Goal: Task Accomplishment & Management: Manage account settings

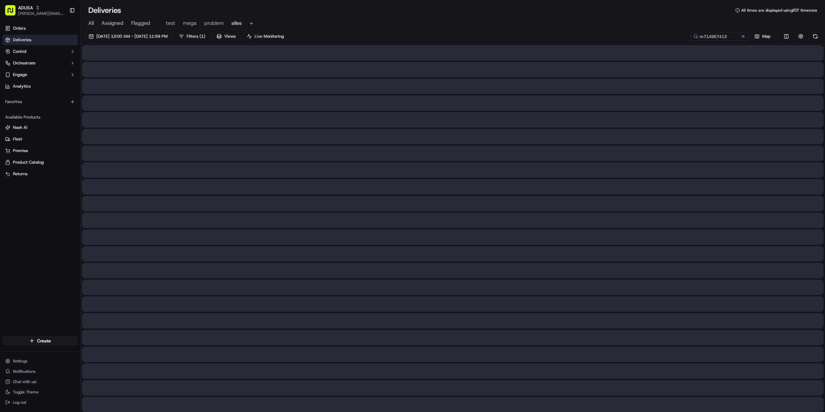
type input "m714957413"
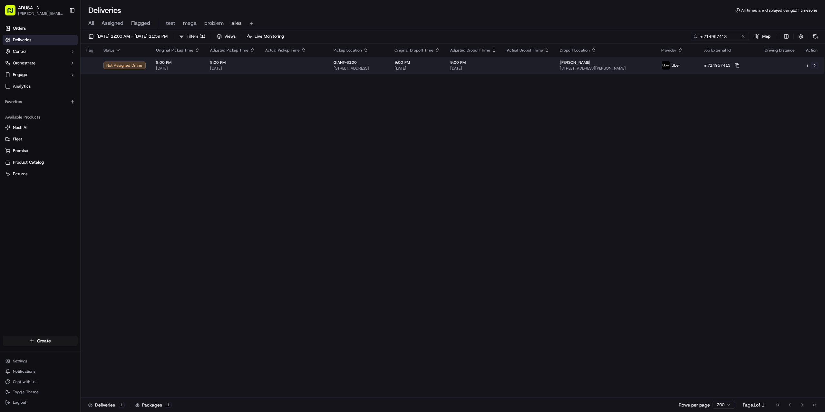
click at [815, 63] on button at bounding box center [815, 66] width 8 height 8
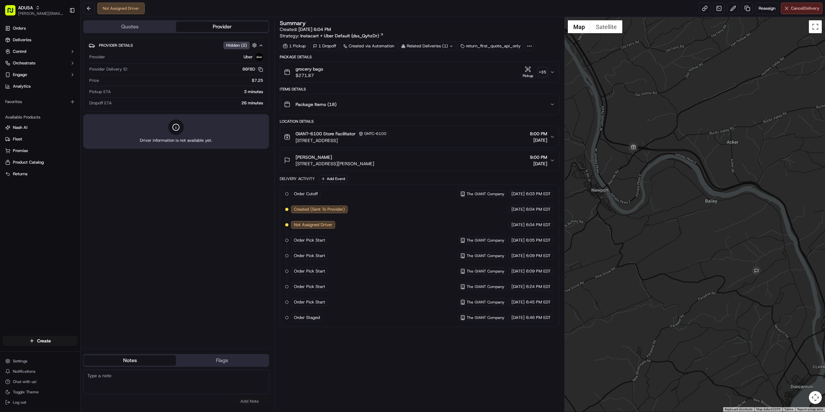
click at [797, 13] on button "Cancel Delivery" at bounding box center [802, 9] width 42 height 12
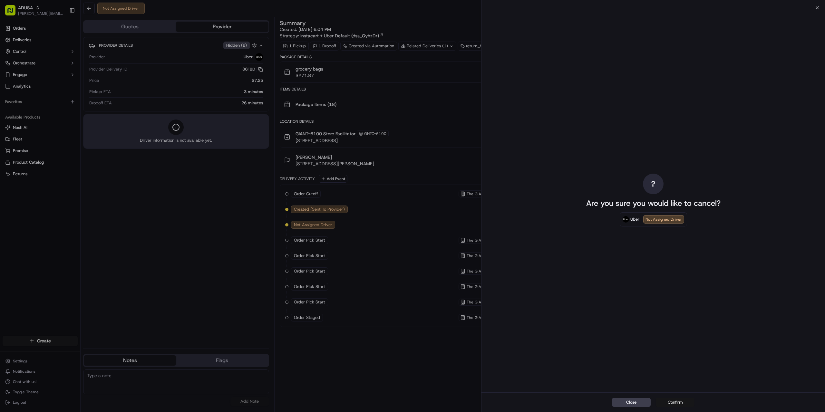
click at [674, 401] on button "Confirm" at bounding box center [675, 402] width 39 height 9
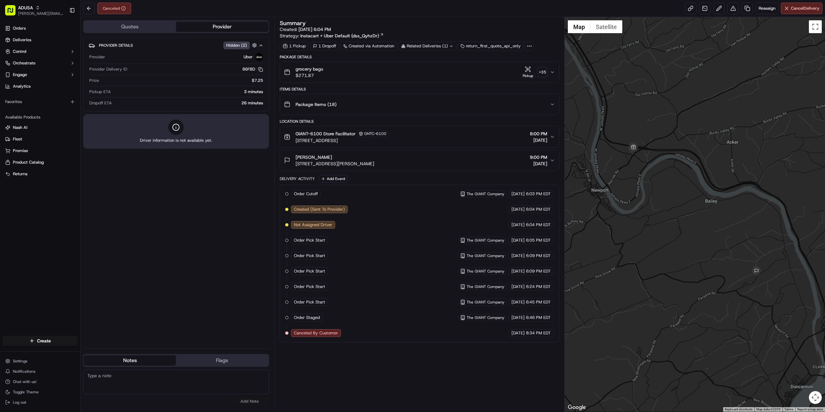
click at [169, 386] on textarea at bounding box center [176, 382] width 186 height 25
drag, startPoint x: 217, startPoint y: 374, endPoint x: 66, endPoint y: 367, distance: 151.0
click at [66, 367] on div "ADUSA [PERSON_NAME][EMAIL_ADDRESS][PERSON_NAME][DOMAIN_NAME] Toggle Sidebar Ord…" at bounding box center [412, 206] width 825 height 412
drag, startPoint x: 101, startPoint y: 373, endPoint x: 99, endPoint y: 379, distance: 6.7
click at [99, 379] on textarea "pert store cust would like to pick up order in store 9/19." at bounding box center [176, 382] width 186 height 25
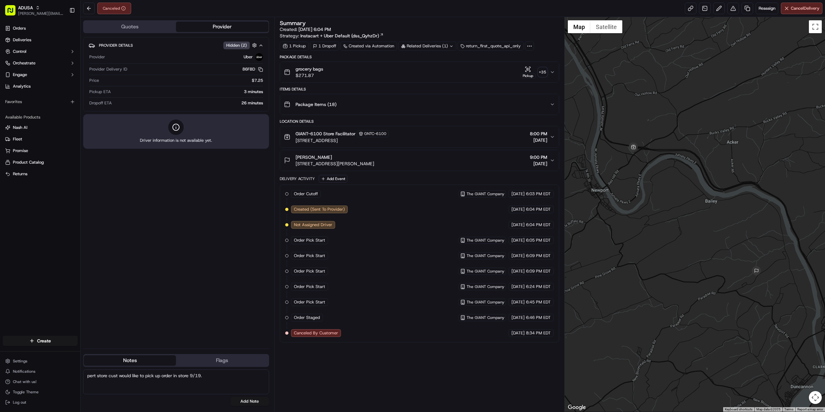
click at [97, 375] on textarea "pert store cust would like to pick up order in store 9/19." at bounding box center [176, 382] width 186 height 25
drag, startPoint x: 212, startPoint y: 376, endPoint x: 64, endPoint y: 363, distance: 148.8
click at [64, 363] on div "ADUSA brian.coy@adusa.com Toggle Sidebar Orders Deliveries Control Orchestrate …" at bounding box center [412, 206] width 825 height 412
type textarea "per store cust would like to pick up order in store 9/19."
click at [264, 400] on button "Add Note" at bounding box center [249, 401] width 39 height 9
